Goal: Find specific page/section: Find specific page/section

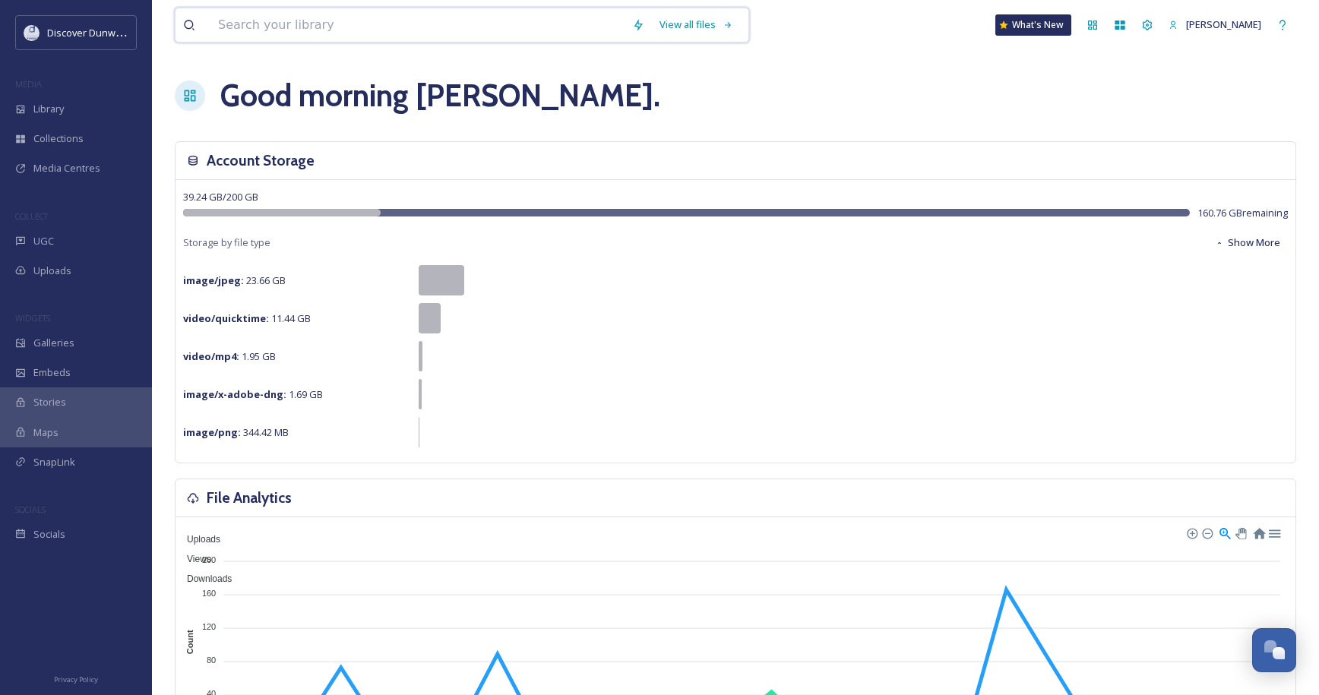
click at [547, 41] on input at bounding box center [417, 24] width 414 height 33
type input "hi level fashion"
type input "h"
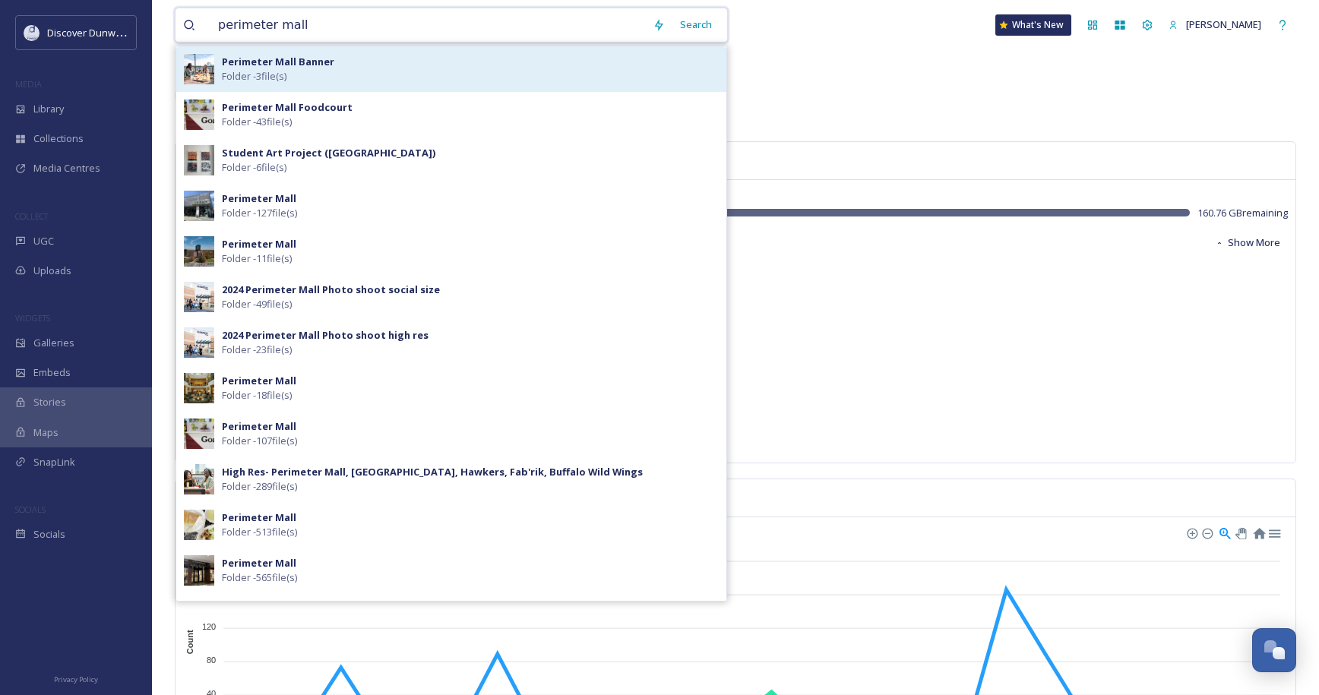
type input "perimeter mall"
click at [454, 51] on div "Perimeter Mall Banner Folder - 3 file(s)" at bounding box center [451, 69] width 550 height 46
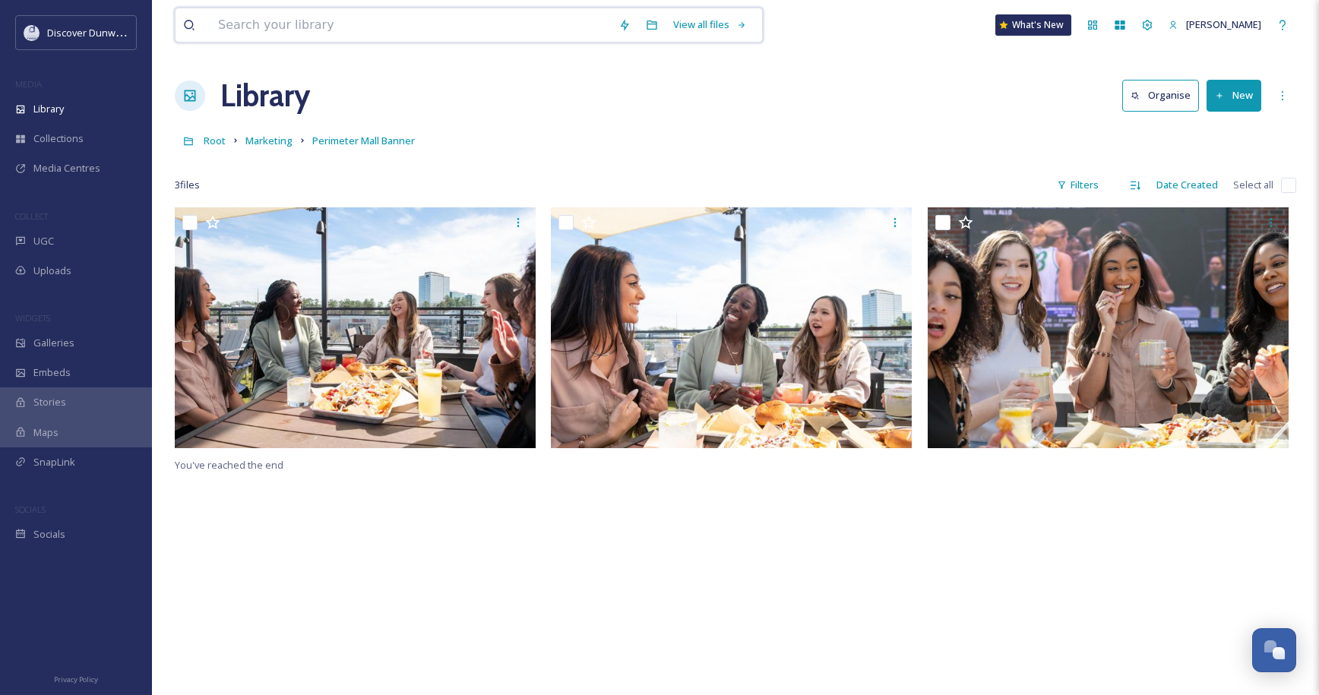
click at [315, 24] on input at bounding box center [410, 24] width 400 height 33
type input "perimeter mall"
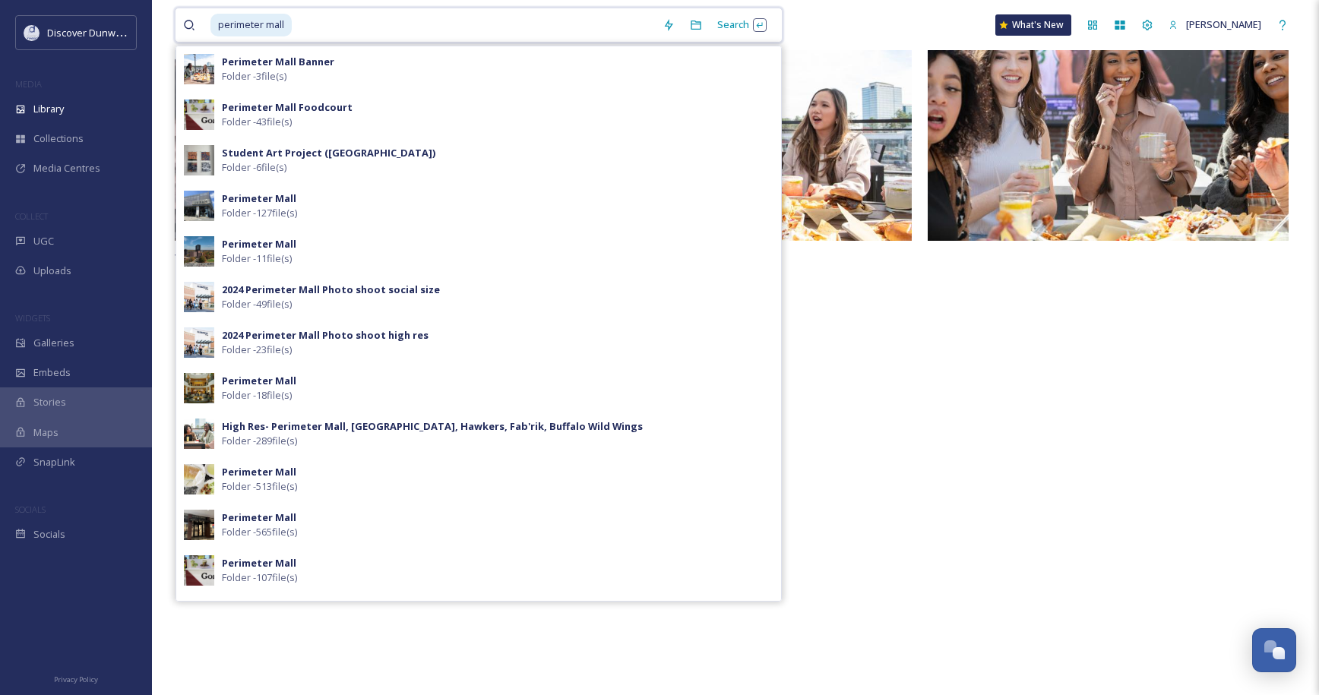
scroll to position [131, 0]
